Goal: Task Accomplishment & Management: Use online tool/utility

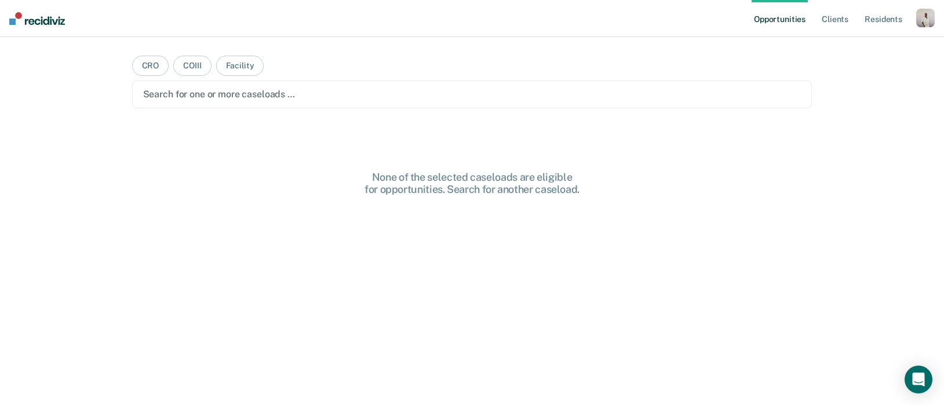
click at [919, 19] on div "button" at bounding box center [925, 18] width 19 height 19
click at [849, 49] on link "Profile" at bounding box center [878, 47] width 93 height 10
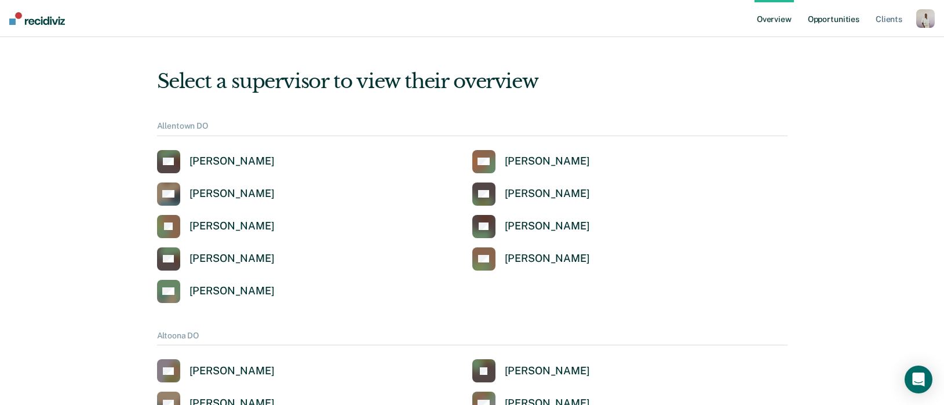
click at [830, 20] on link "Opportunities" at bounding box center [834, 18] width 56 height 37
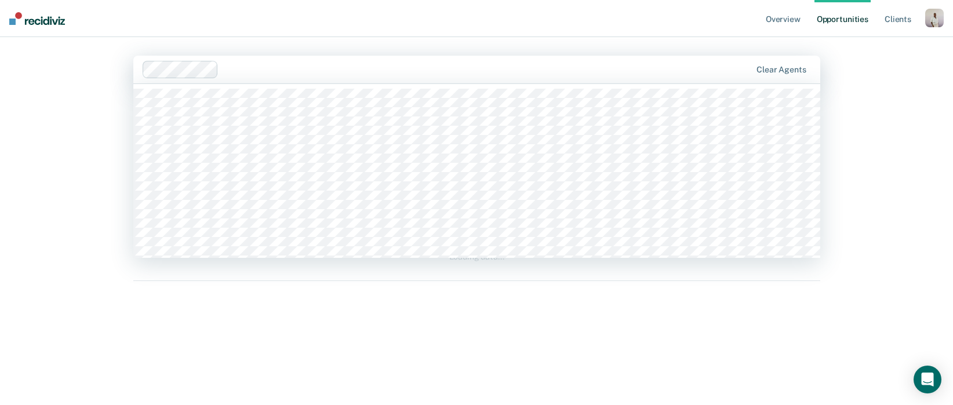
click at [302, 70] on div at bounding box center [486, 69] width 527 height 13
type input "tim"
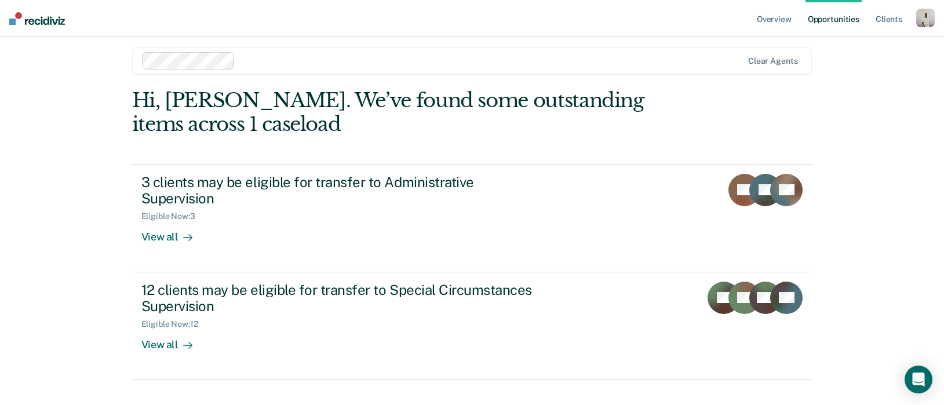
scroll to position [13, 0]
